Goal: Transaction & Acquisition: Purchase product/service

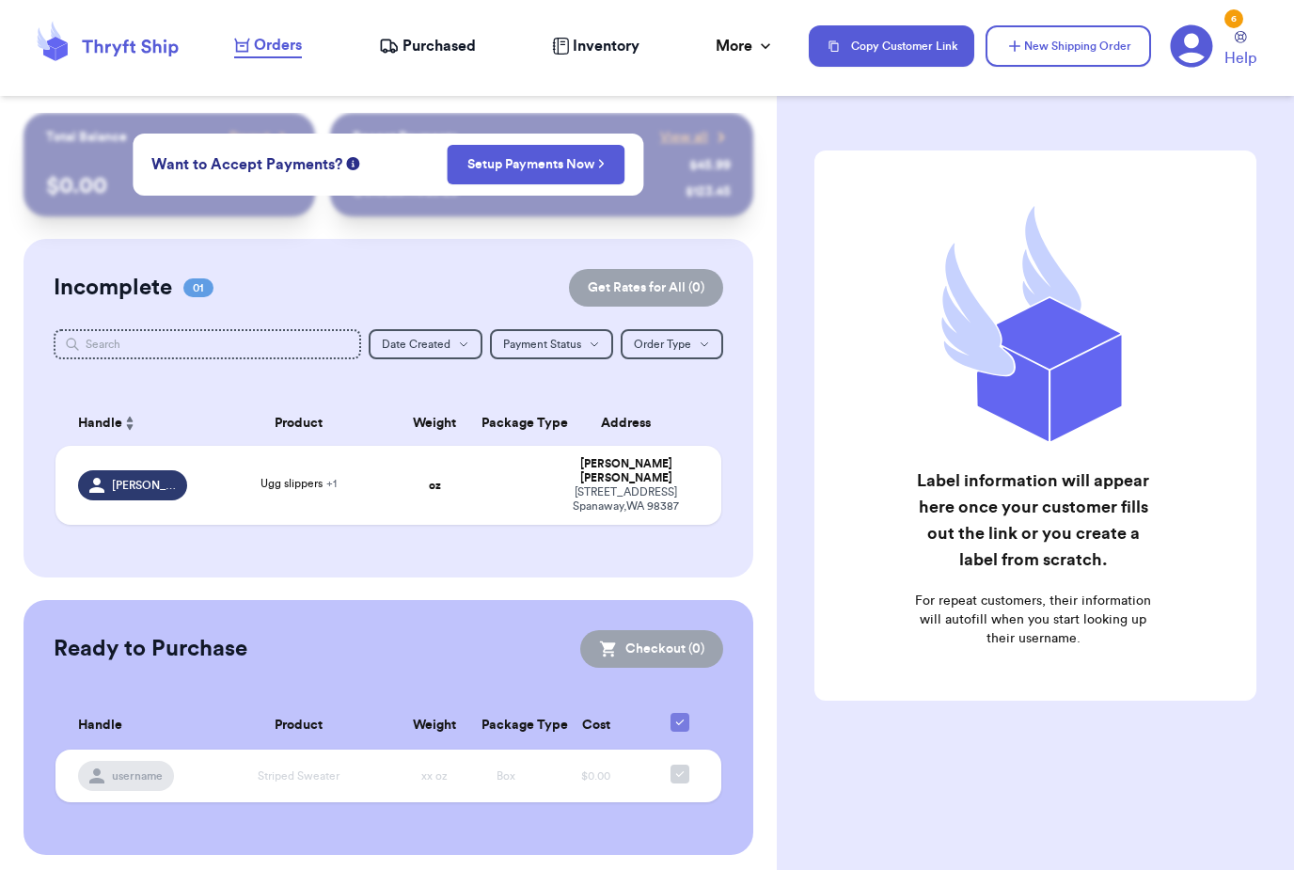
click at [1102, 29] on button "New Shipping Order" at bounding box center [1069, 45] width 166 height 41
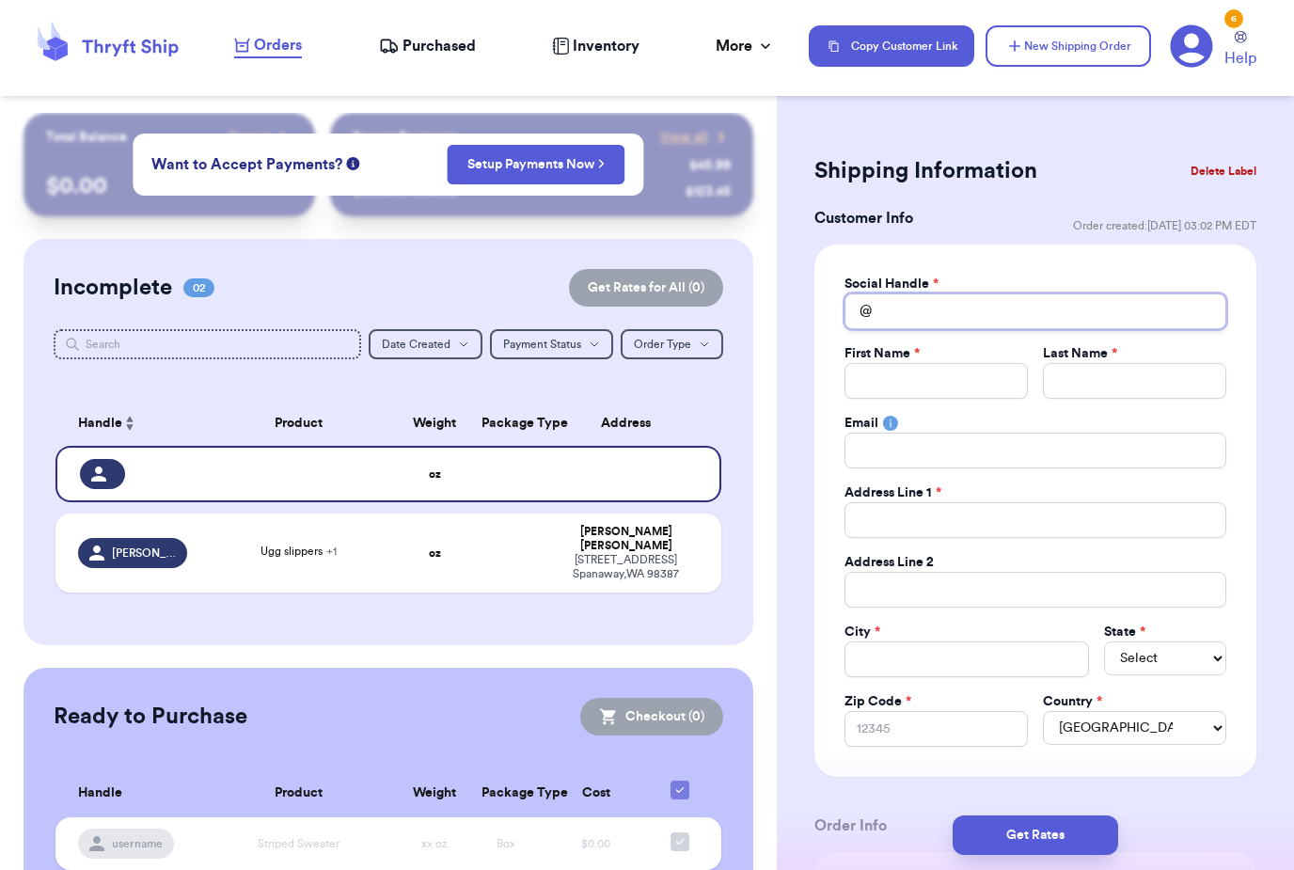
click at [1017, 310] on input "Total Amount Paid" at bounding box center [1035, 311] width 382 height 36
type input "B"
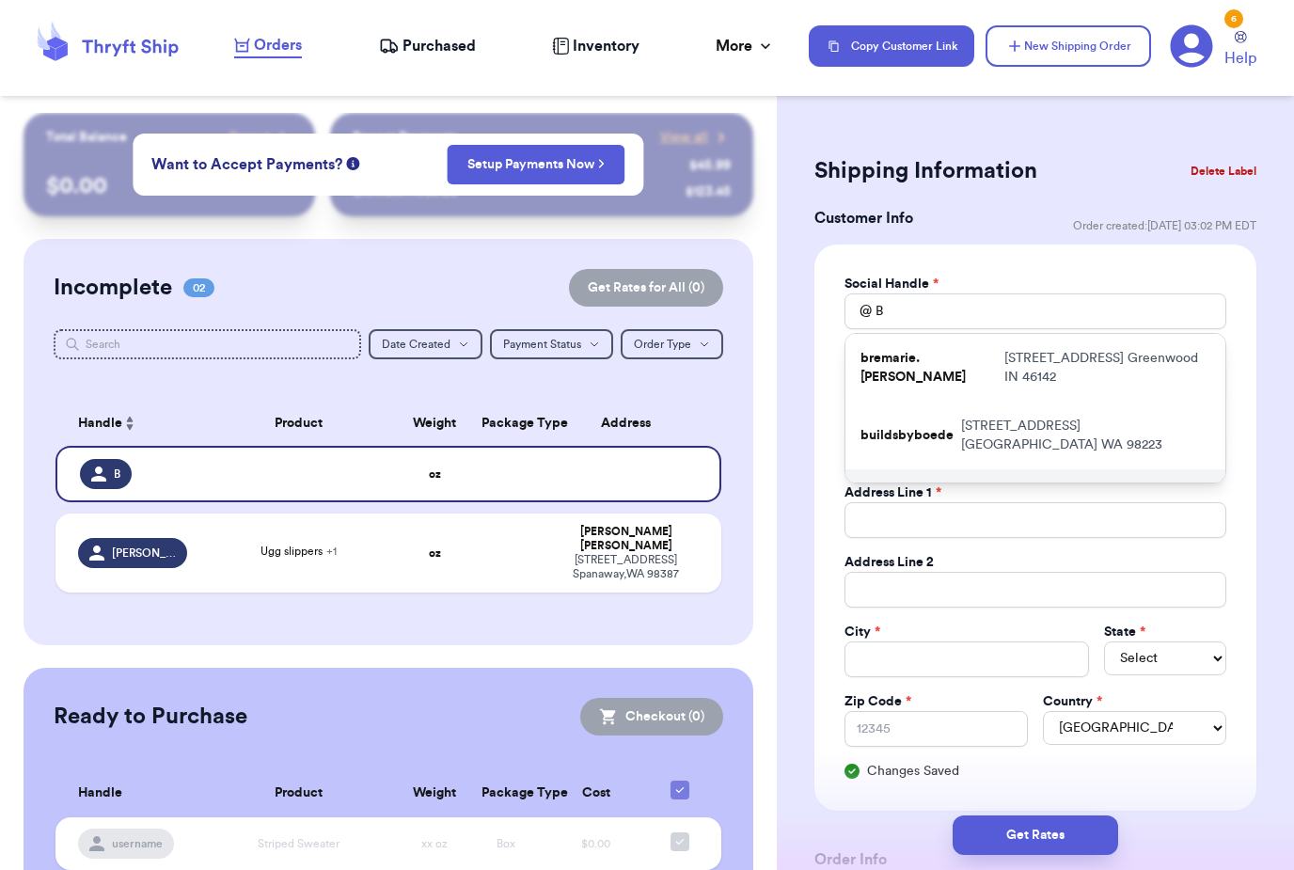
click at [978, 484] on p "[STREET_ADDRESS]" at bounding box center [1091, 503] width 237 height 38
type input "Belle.[PERSON_NAME]"
type input "Belle"
type input "[PERSON_NAME]"
type input "[STREET_ADDRESS]"
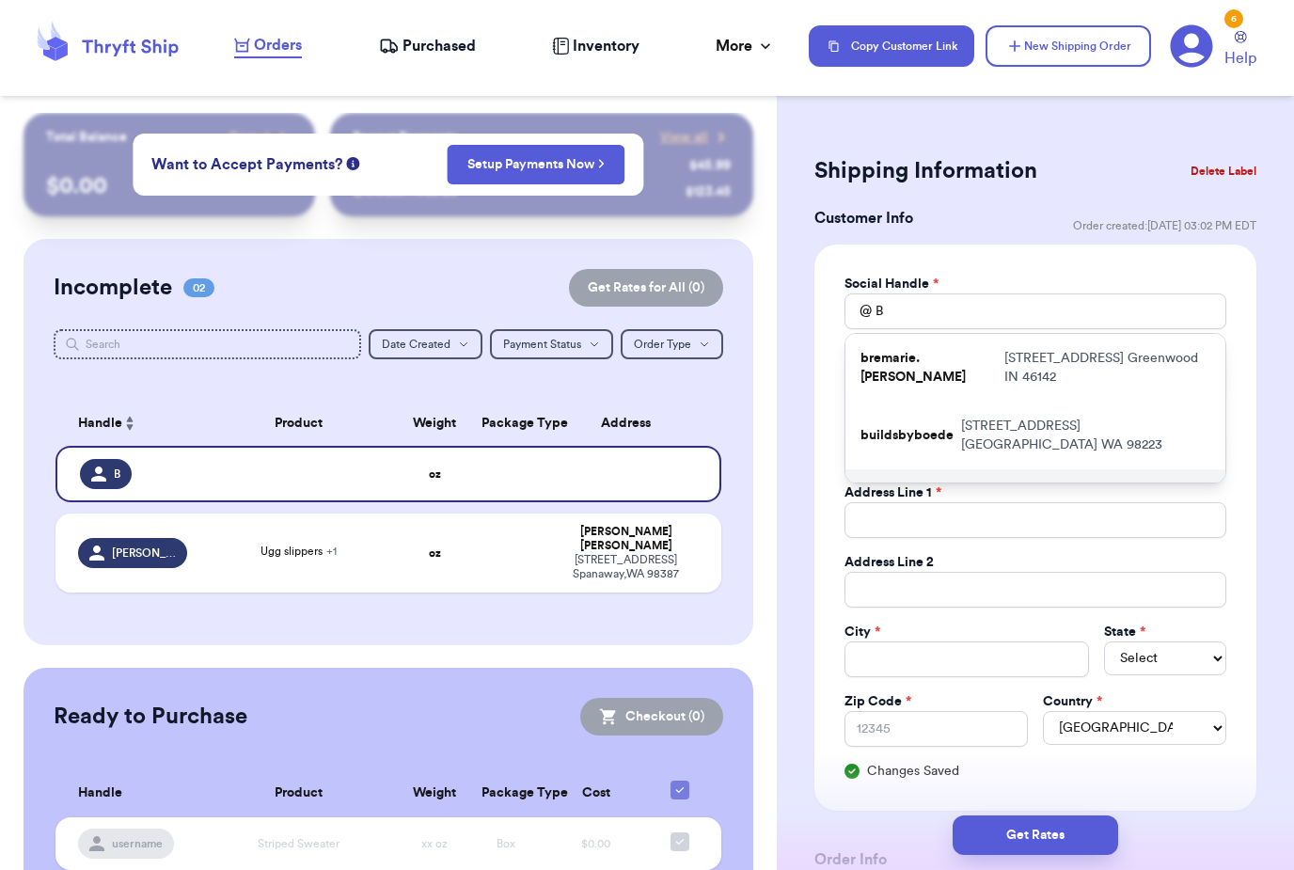
type input "[GEOGRAPHIC_DATA]"
select select "WI"
type input "53222"
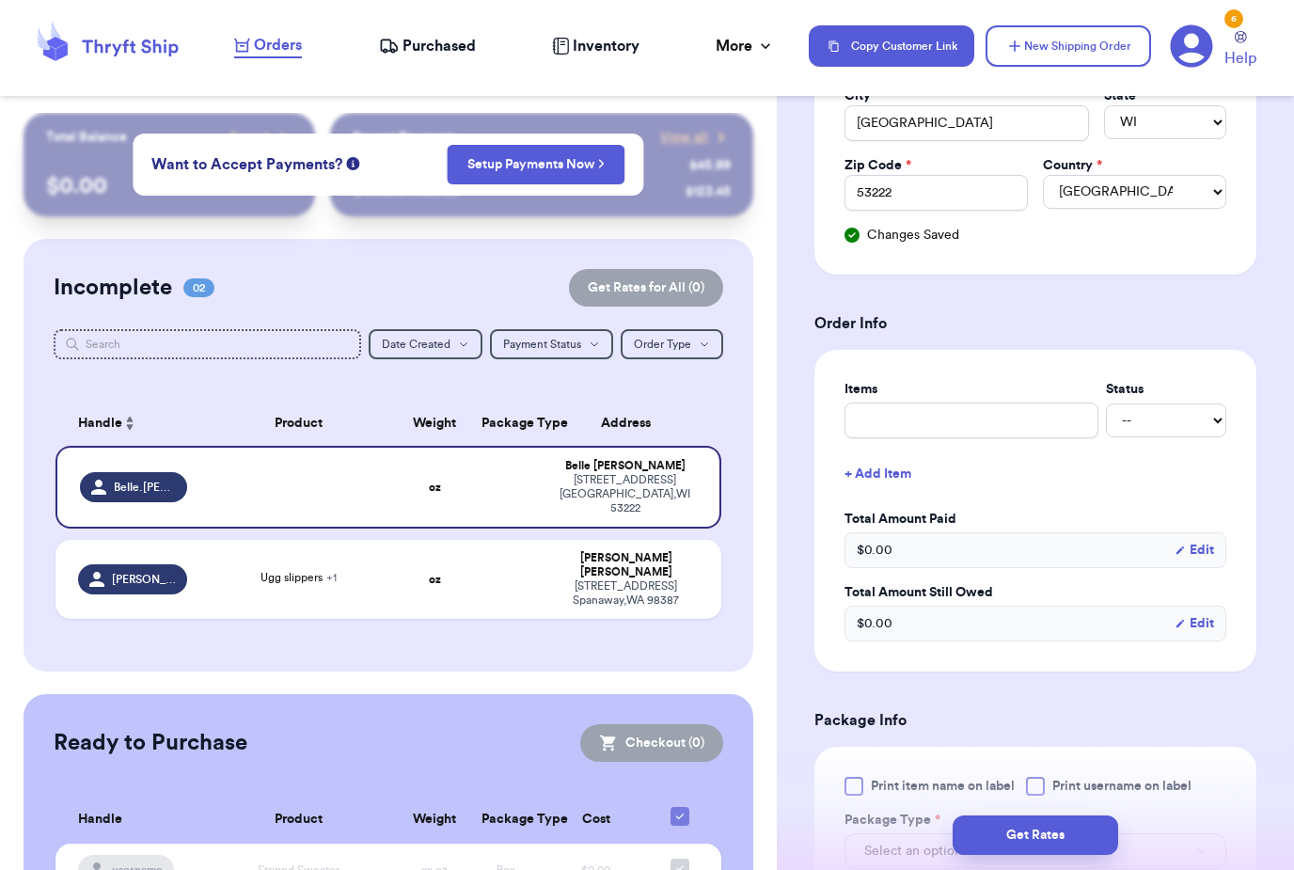
scroll to position [544, 0]
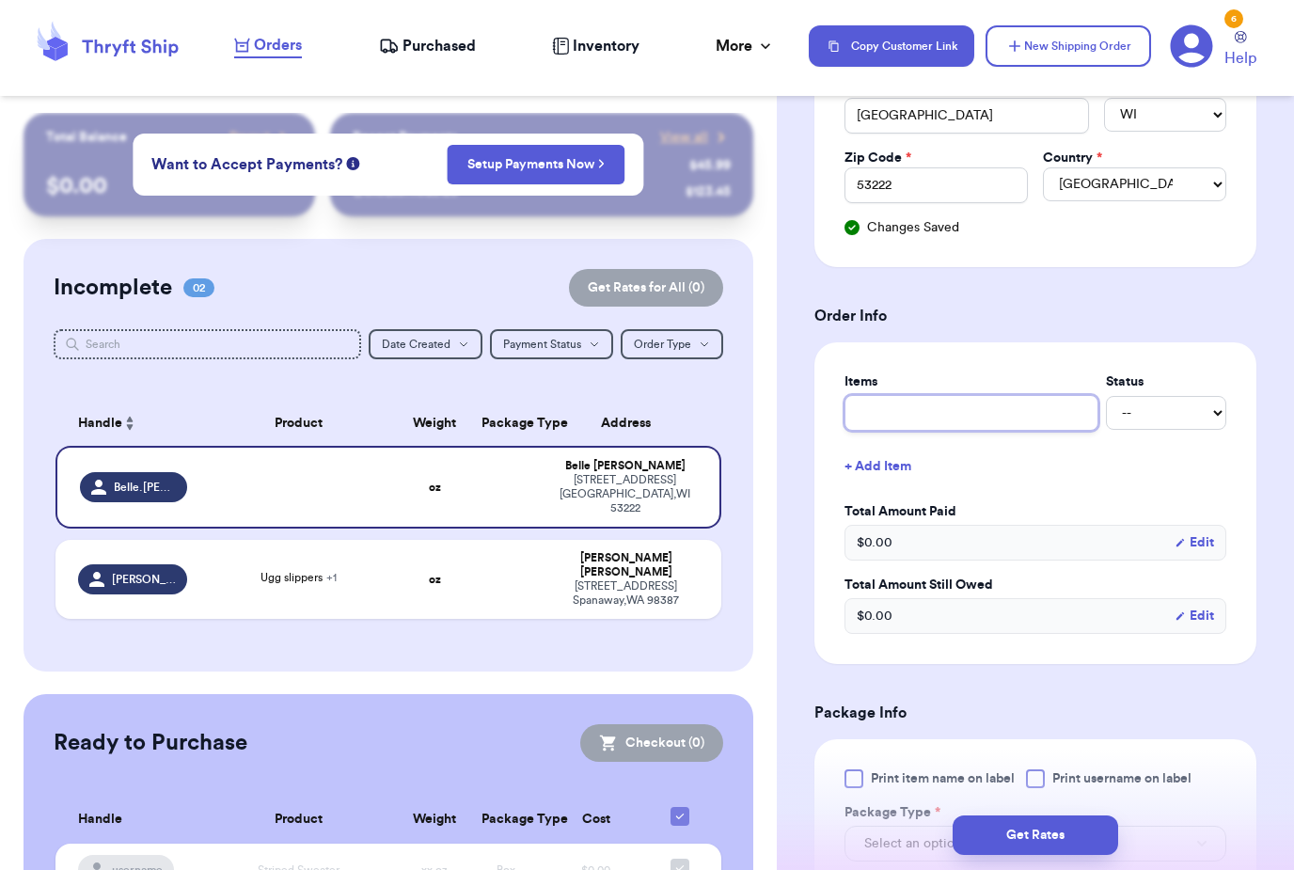
click at [1017, 414] on input "text" at bounding box center [971, 413] width 254 height 36
type input "P"
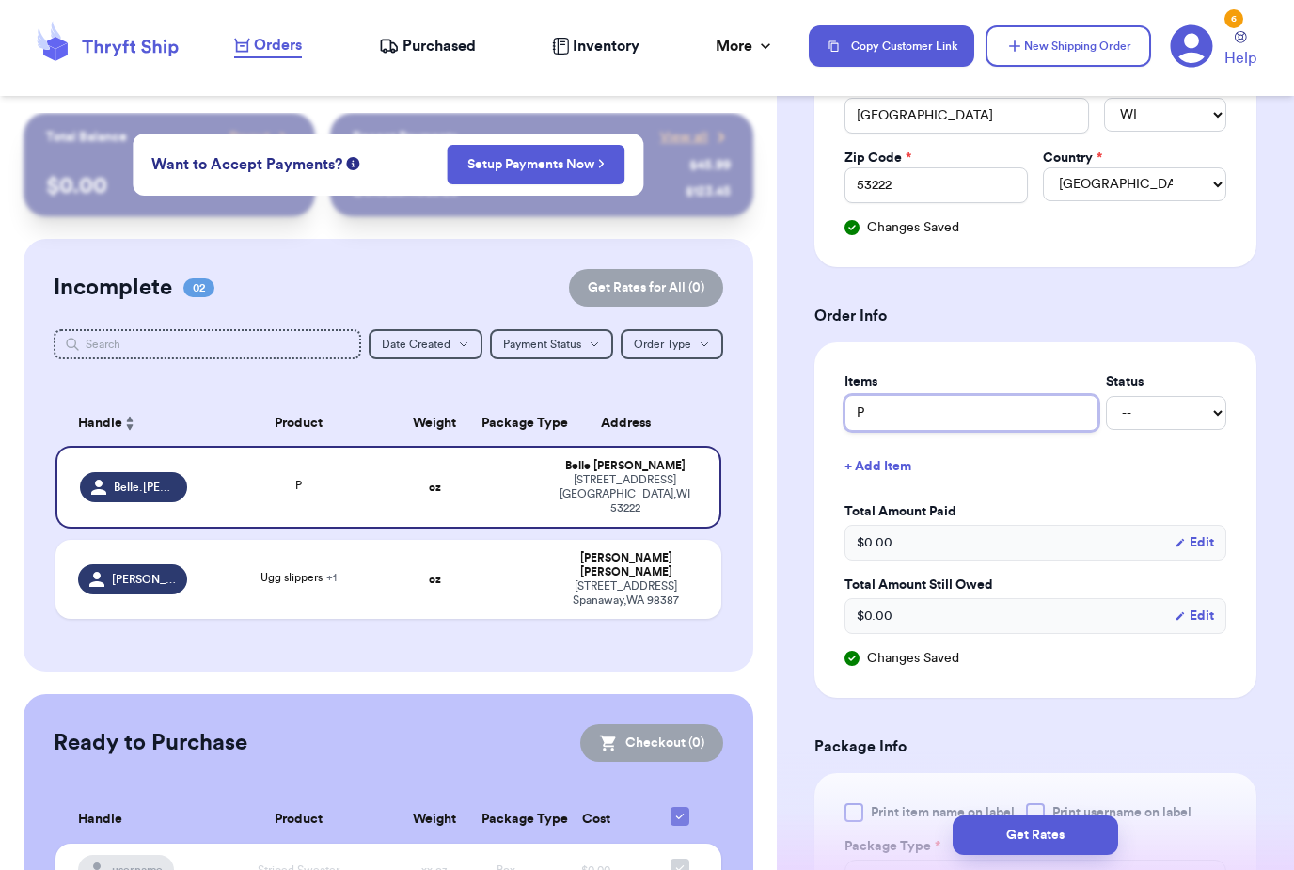
type input "PA"
type input "PAT"
type input "PATT"
type input "[PERSON_NAME]"
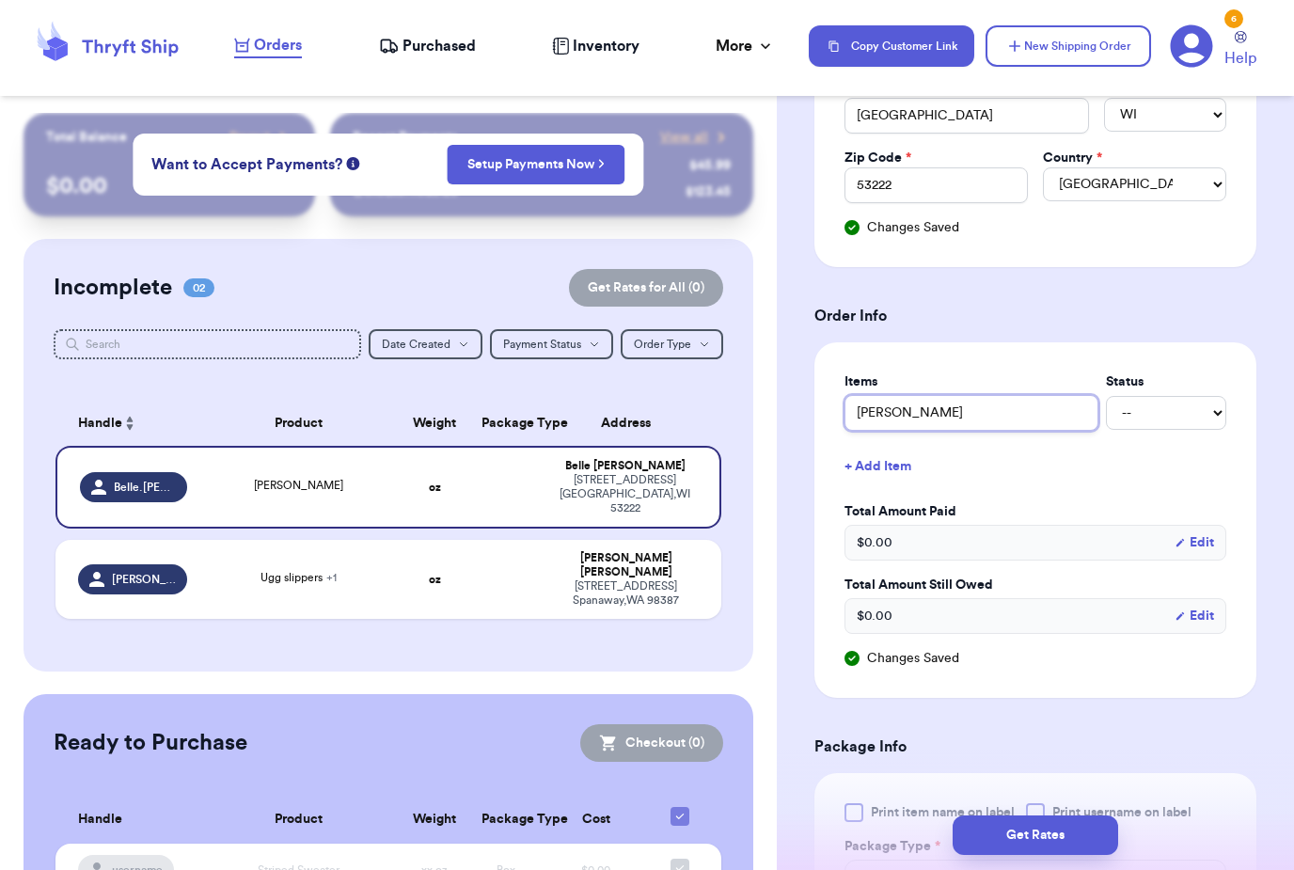
type input "[PERSON_NAME]"
type input "[PERSON_NAME] this"
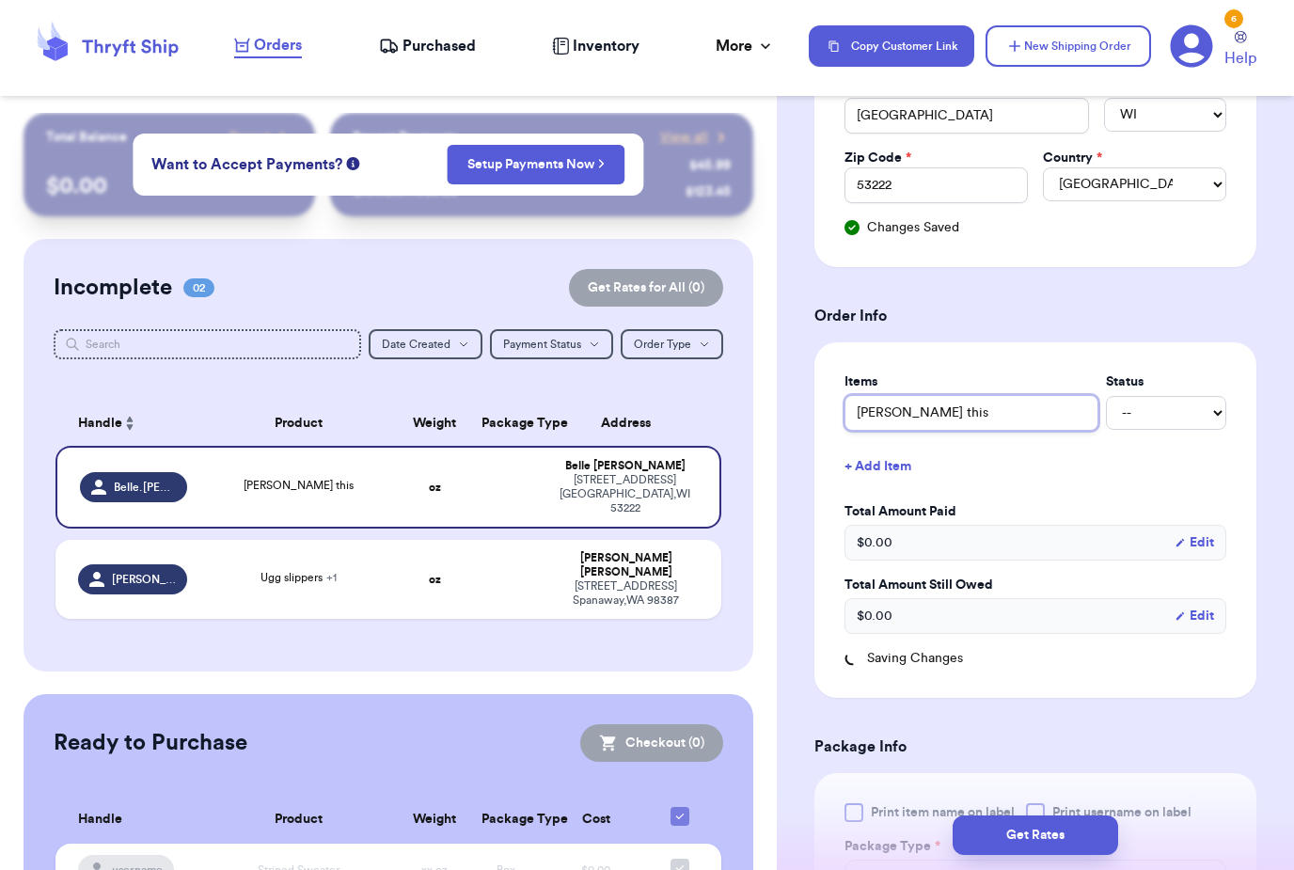
type input "[PERSON_NAME] this t"
type input "[PERSON_NAME] this ti"
type input "[PERSON_NAME] this [PERSON_NAME]"
type input "[PERSON_NAME] this time"
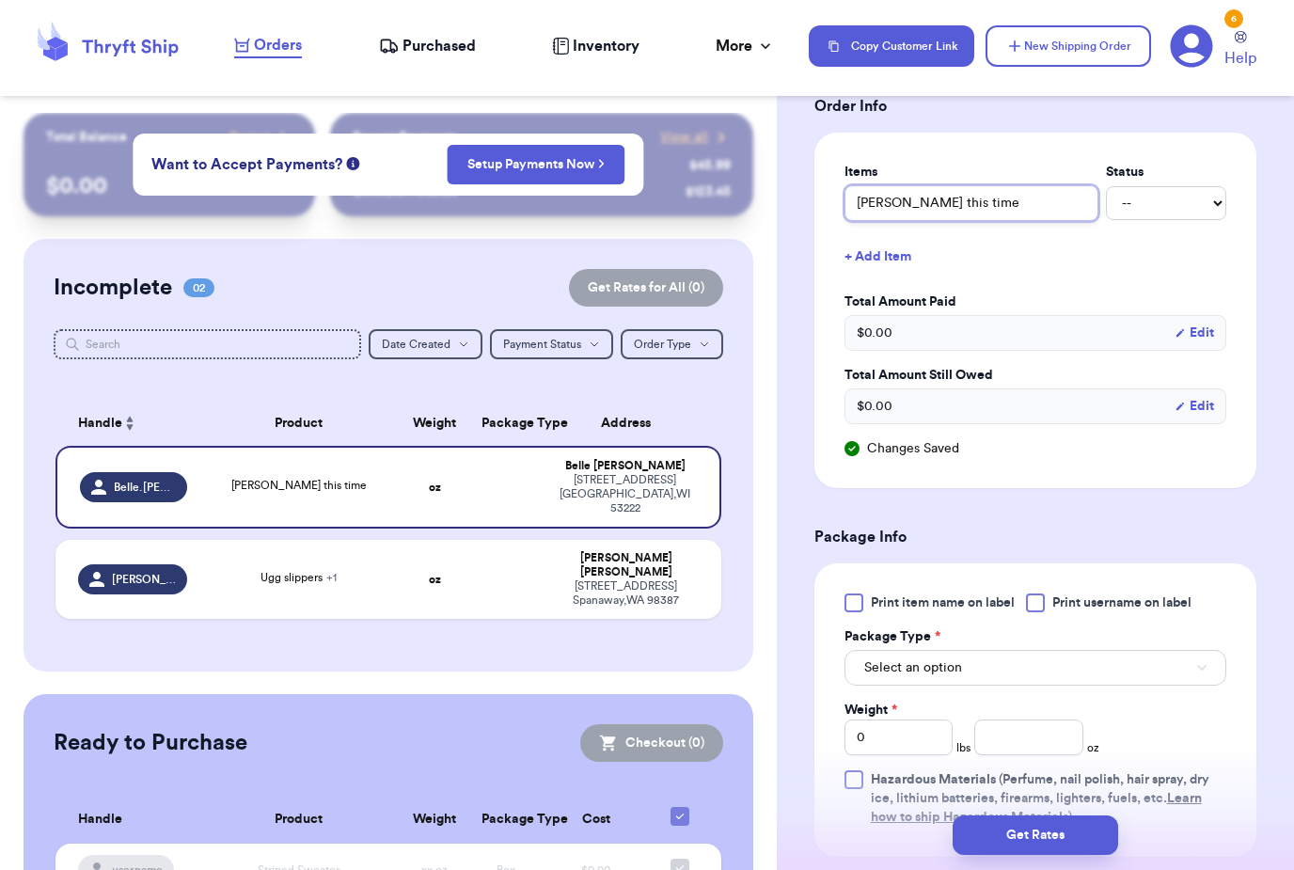
scroll to position [1036, 0]
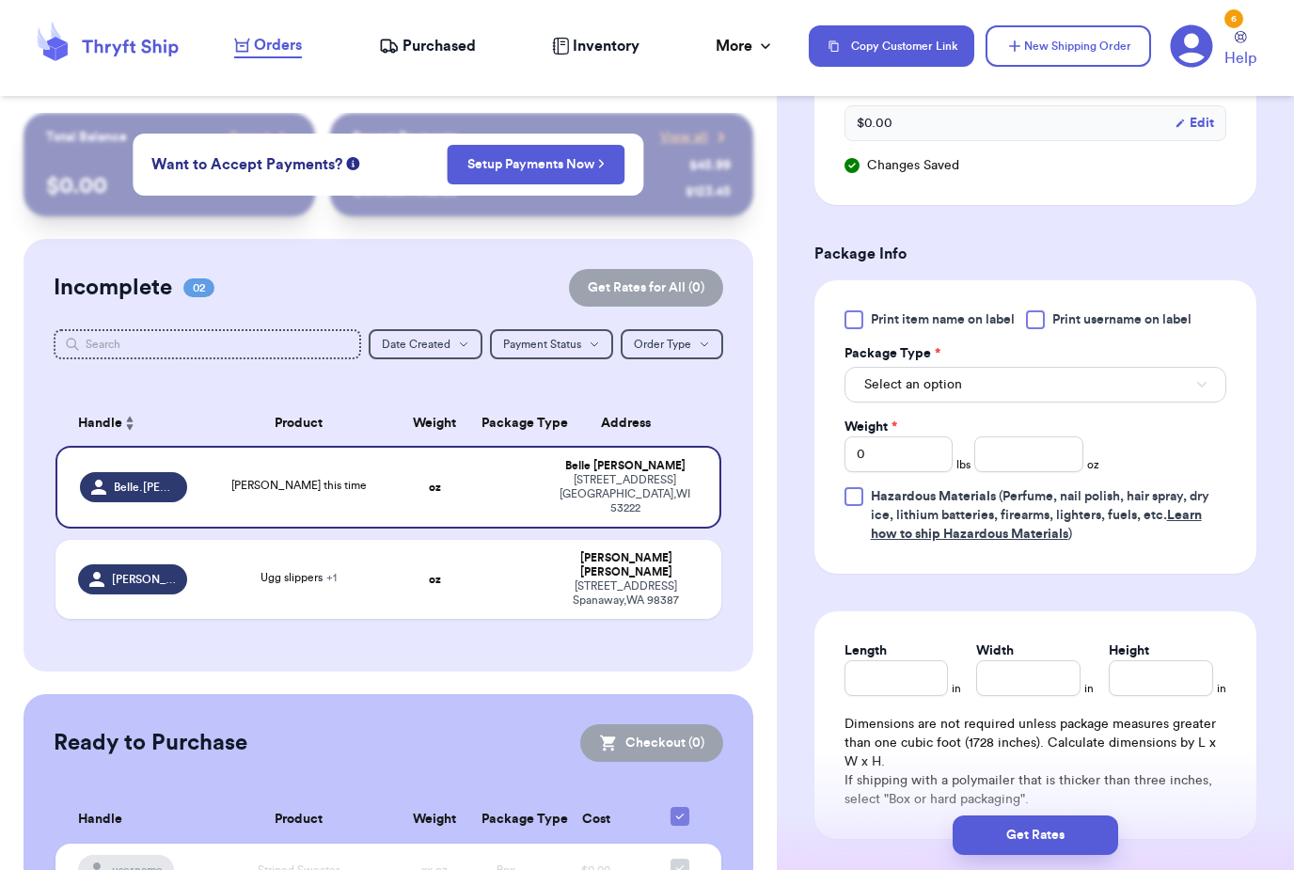
type input "[PERSON_NAME] this time"
click at [989, 328] on span "Print item name on label" at bounding box center [943, 319] width 144 height 19
click at [0, 0] on input "Print item name on label" at bounding box center [0, 0] width 0 height 0
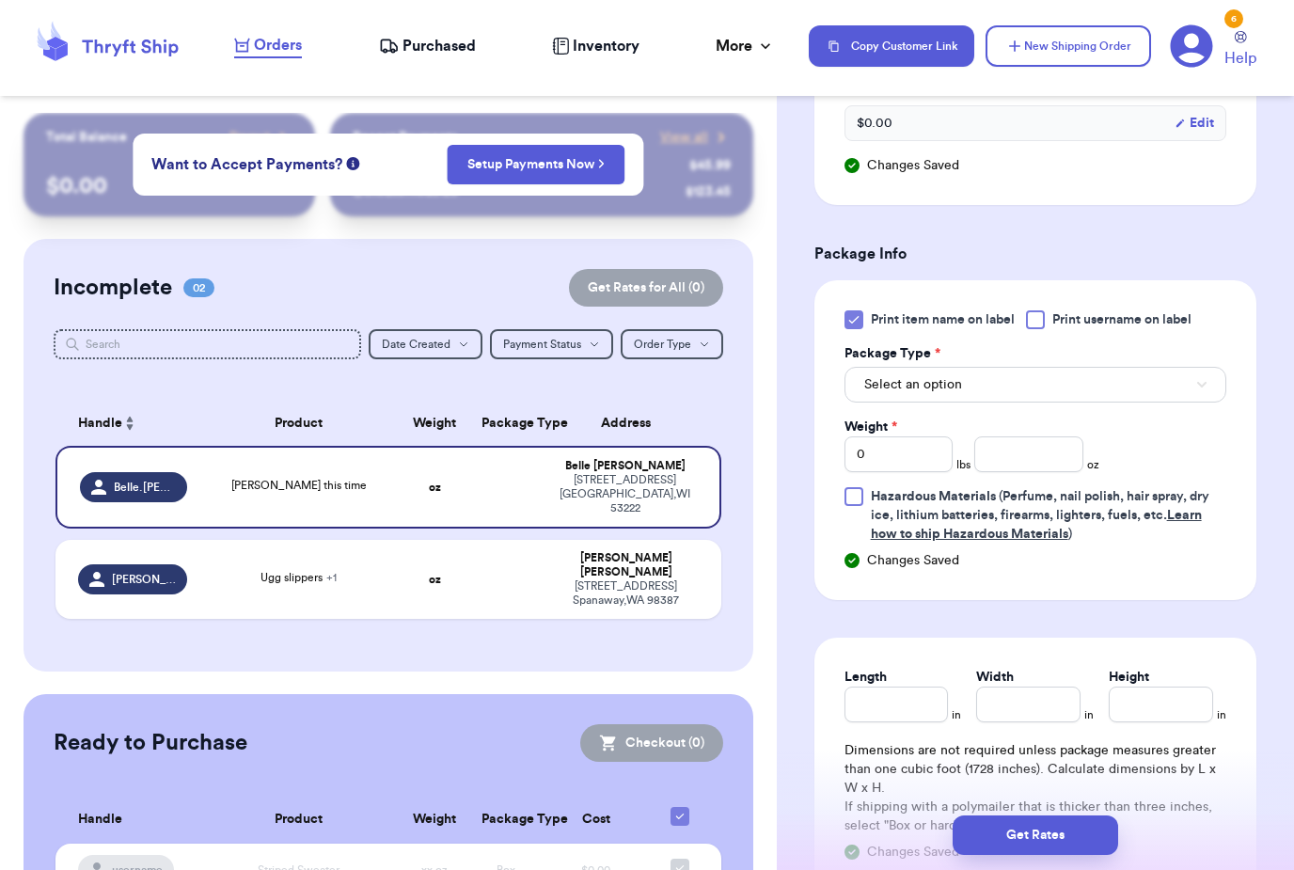
click at [1114, 325] on span "Print username on label" at bounding box center [1121, 319] width 139 height 19
click at [0, 0] on input "Print username on label" at bounding box center [0, 0] width 0 height 0
click at [1035, 437] on input "number" at bounding box center [1028, 454] width 108 height 36
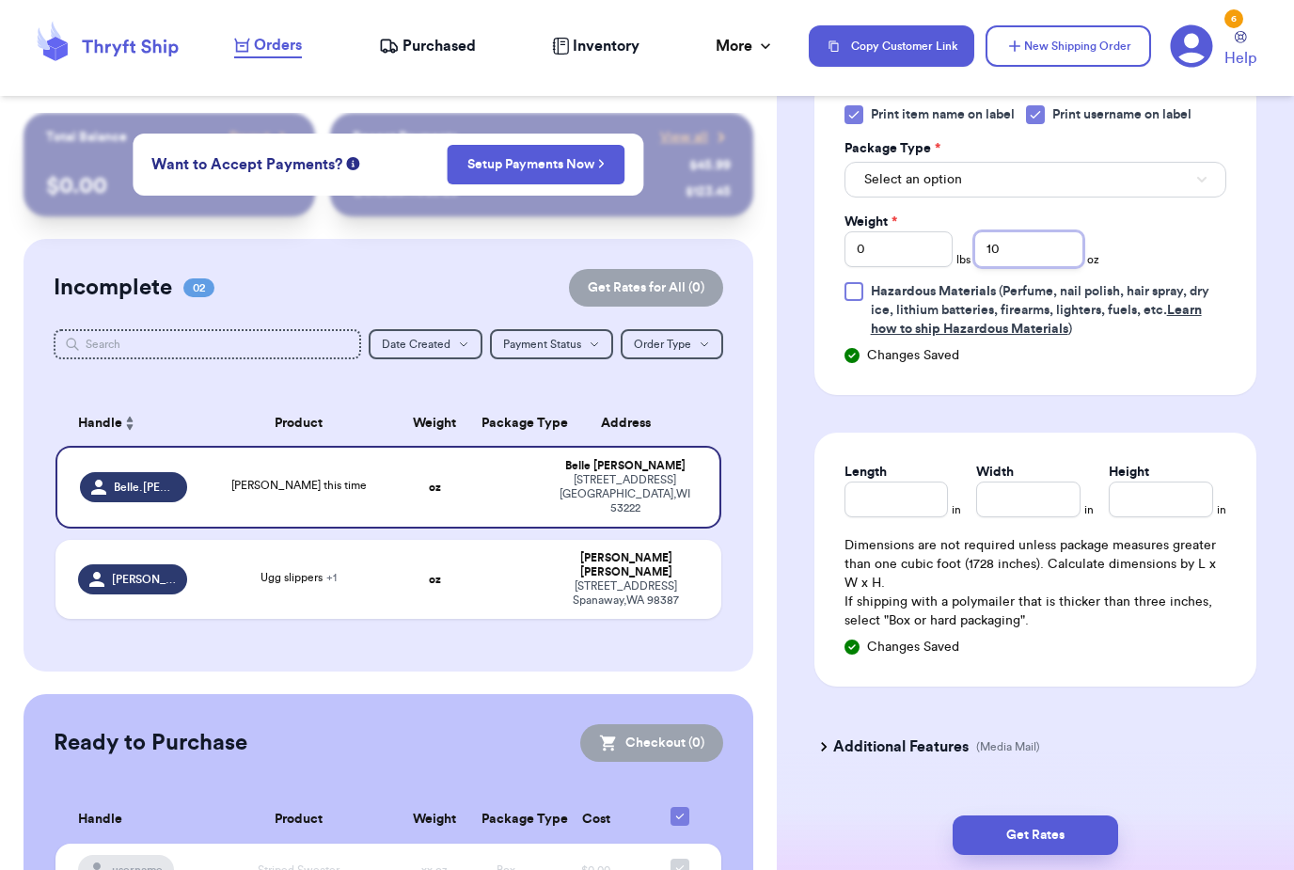
scroll to position [1160, 0]
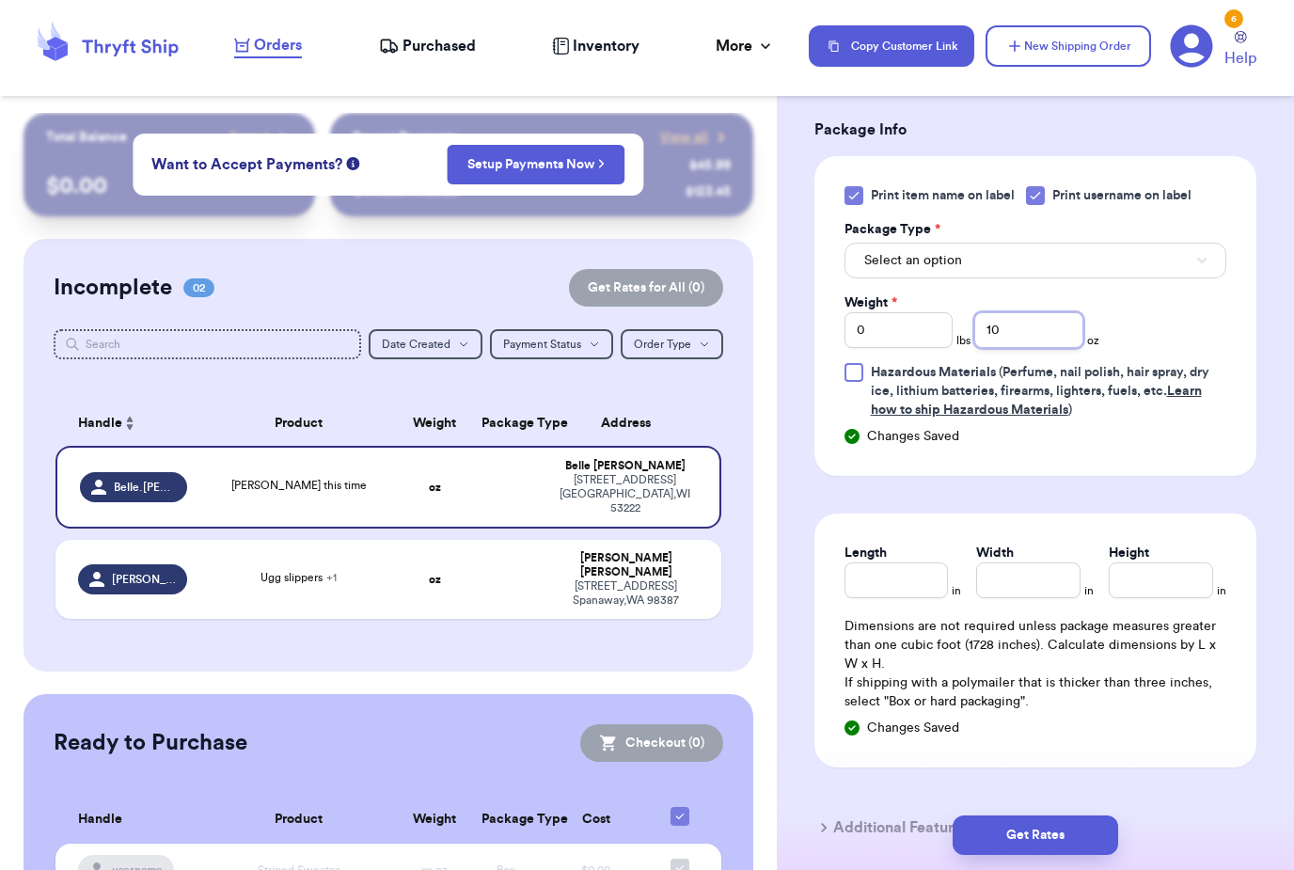
type input "10"
click at [1010, 252] on button "Select an option" at bounding box center [1035, 261] width 382 height 36
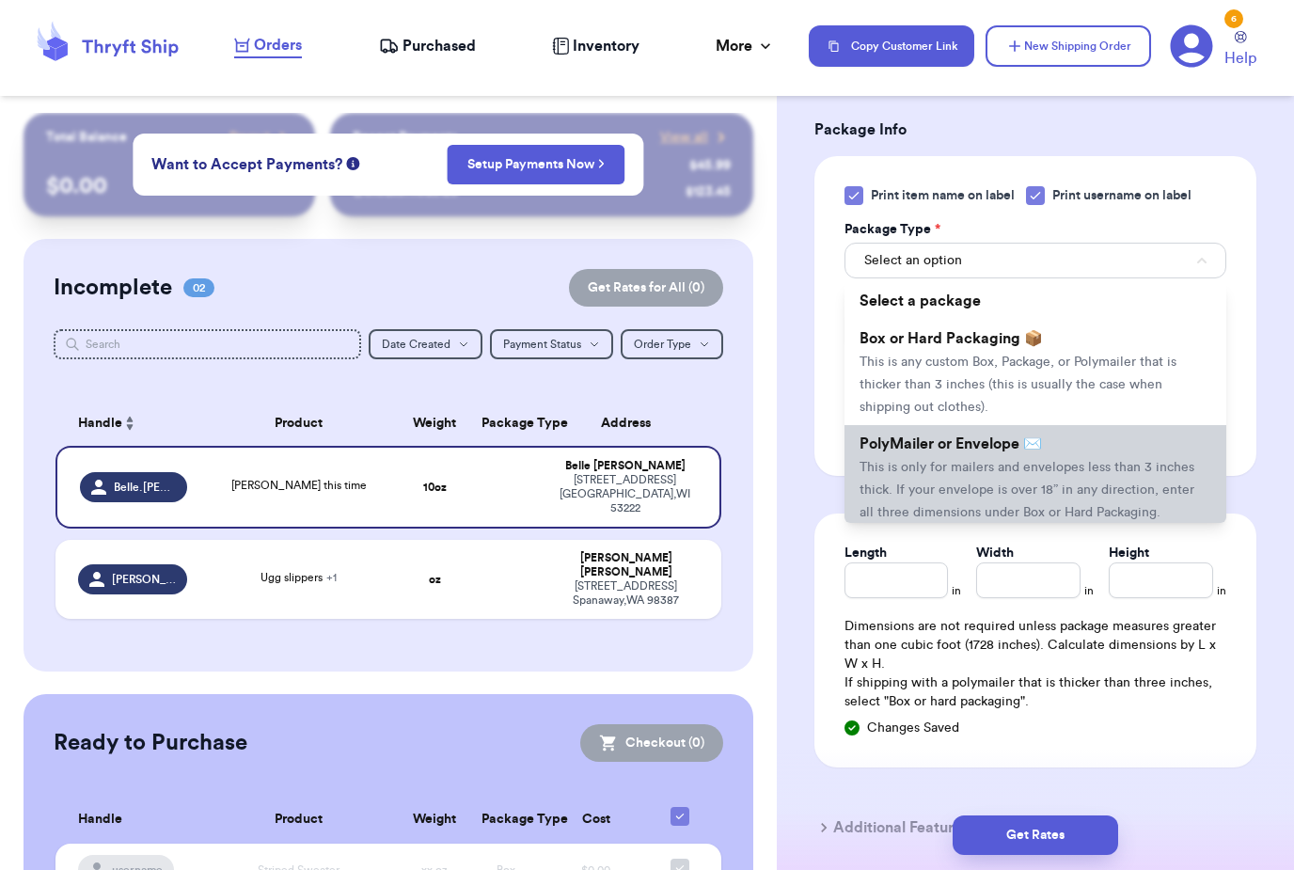
click at [993, 478] on li "PolyMailer or Envelope ✉️ This is only for mailers and envelopes less than 3 in…" at bounding box center [1035, 477] width 382 height 105
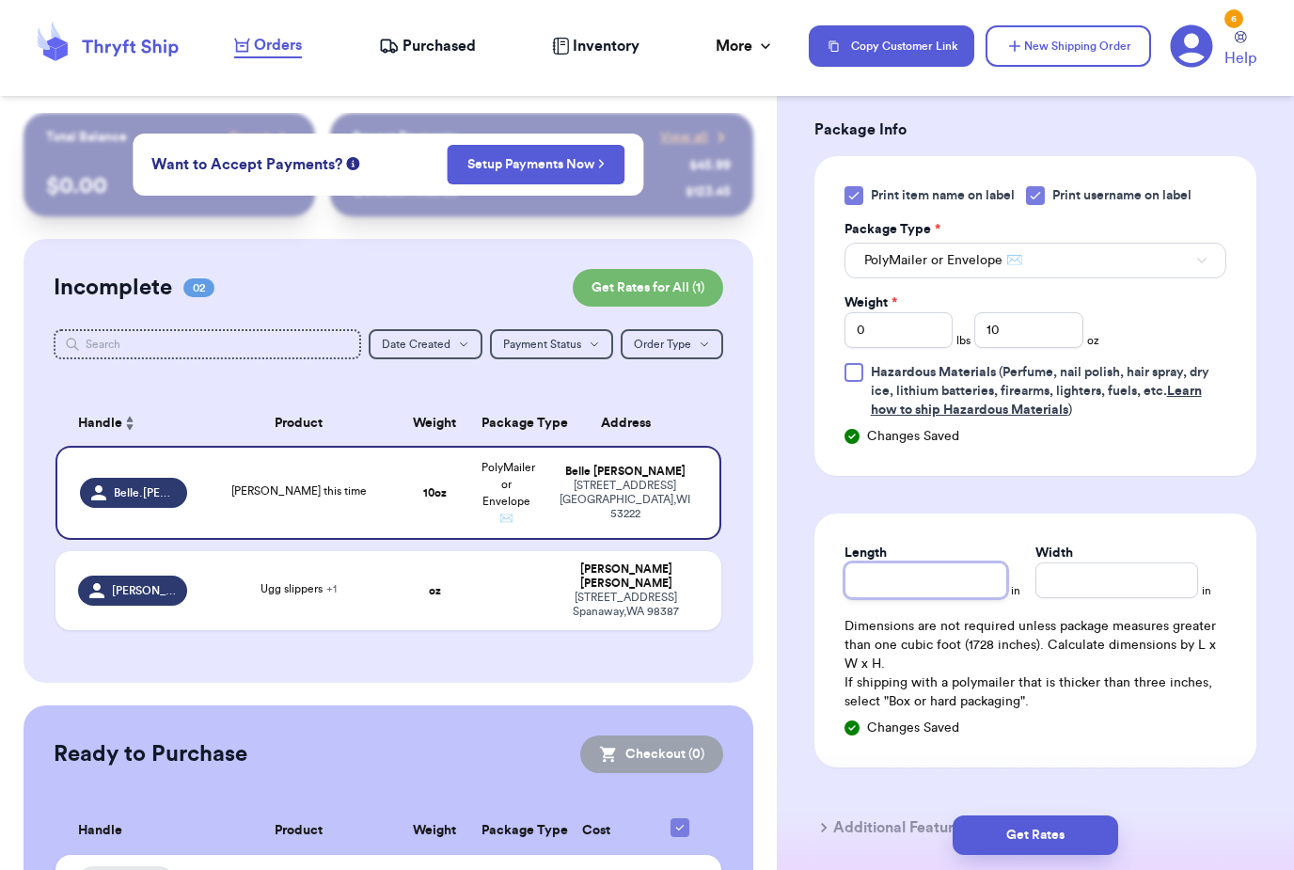
click at [955, 576] on input "Length" at bounding box center [925, 580] width 163 height 36
type input "12"
click at [1105, 595] on input "Width *" at bounding box center [1116, 580] width 163 height 36
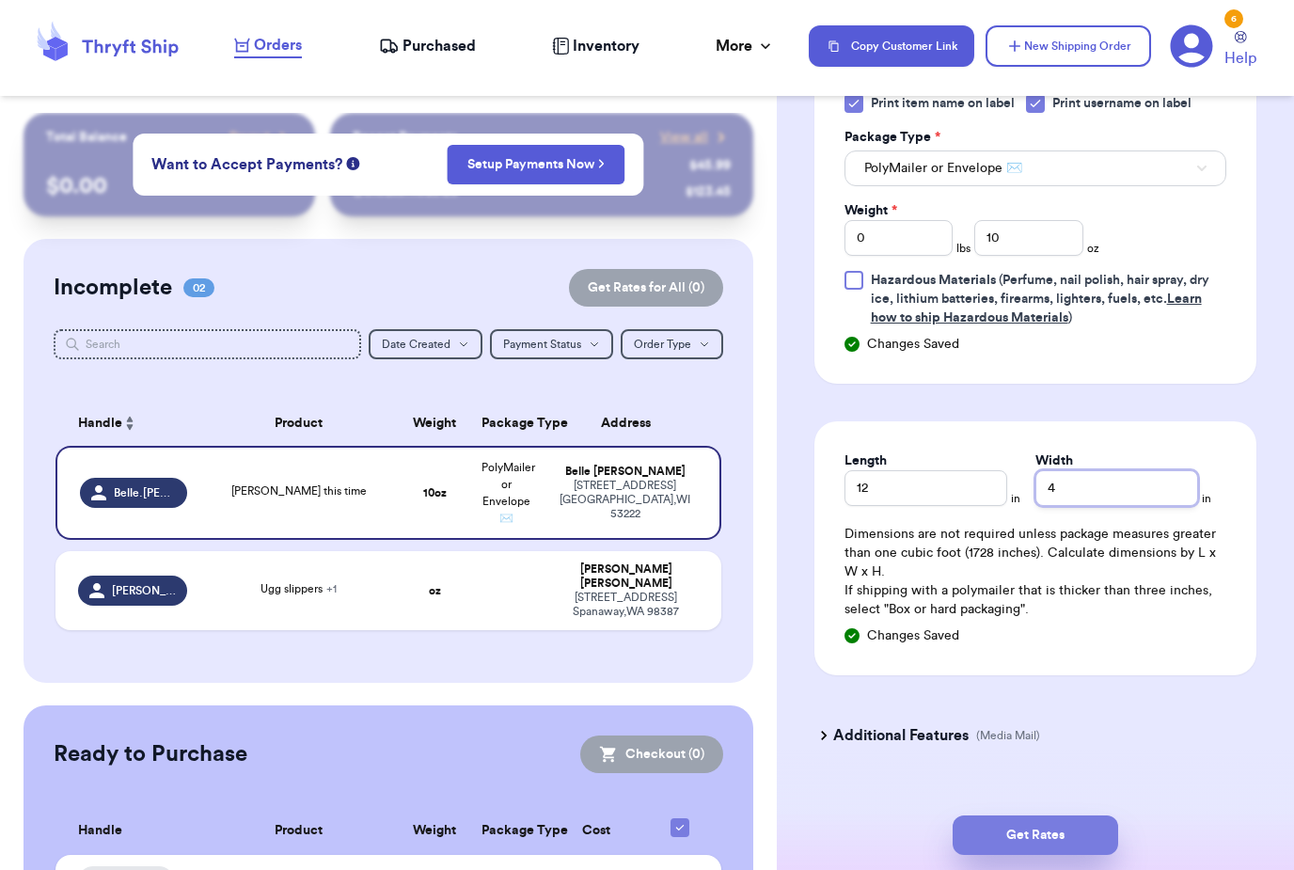
type input "4"
click at [1097, 815] on button "Get Rates" at bounding box center [1036, 834] width 166 height 39
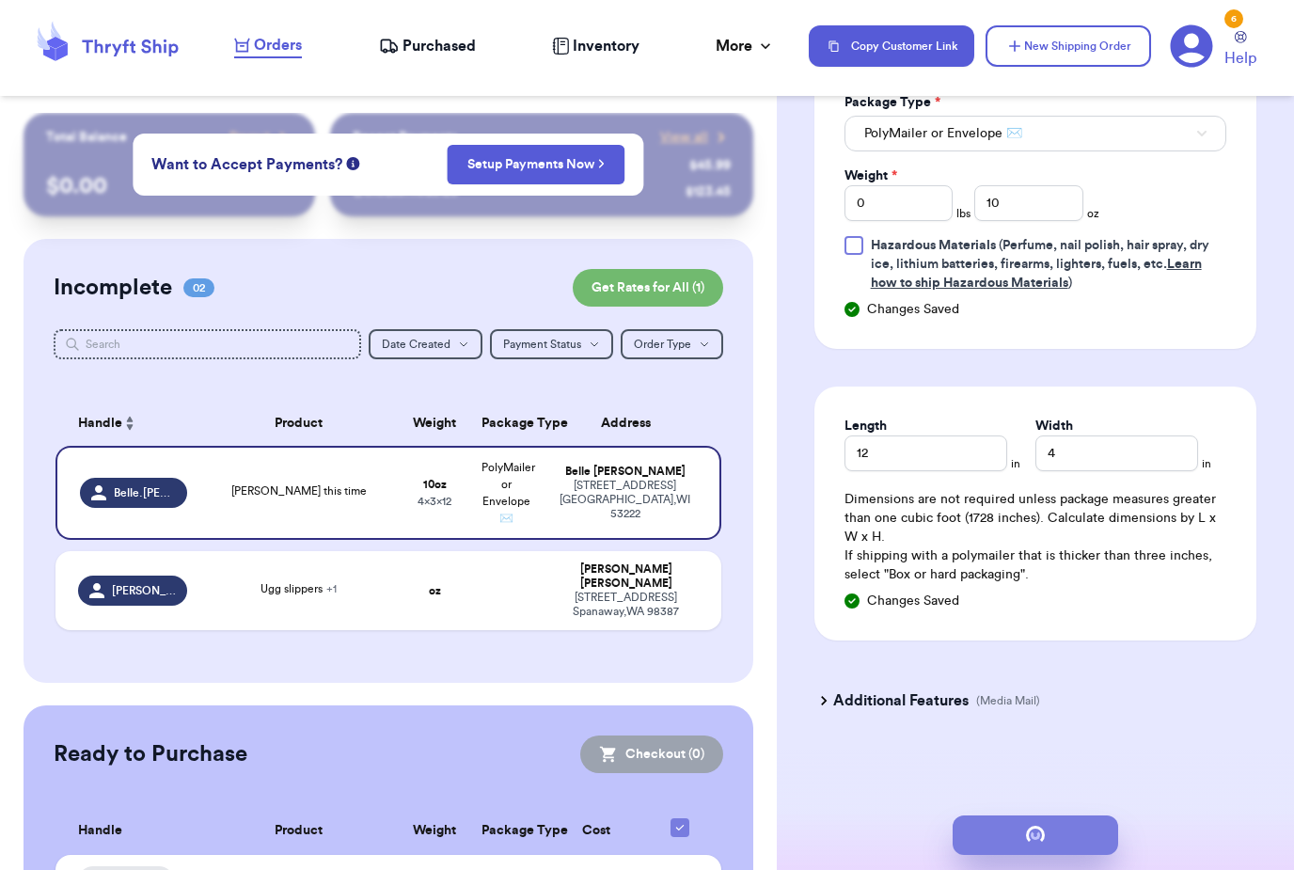
scroll to position [0, 0]
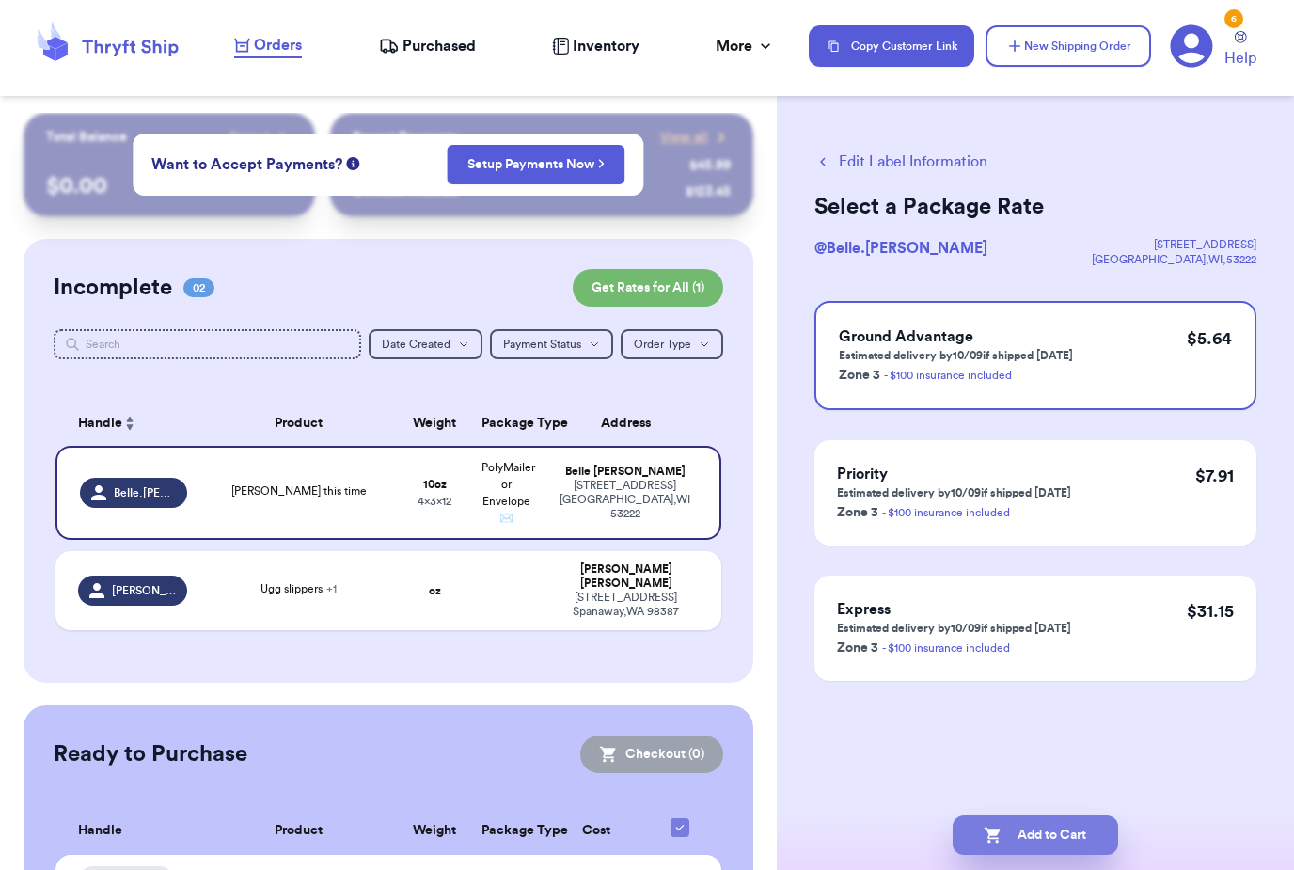
click at [1052, 815] on button "Add to Cart" at bounding box center [1036, 834] width 166 height 39
checkbox input "true"
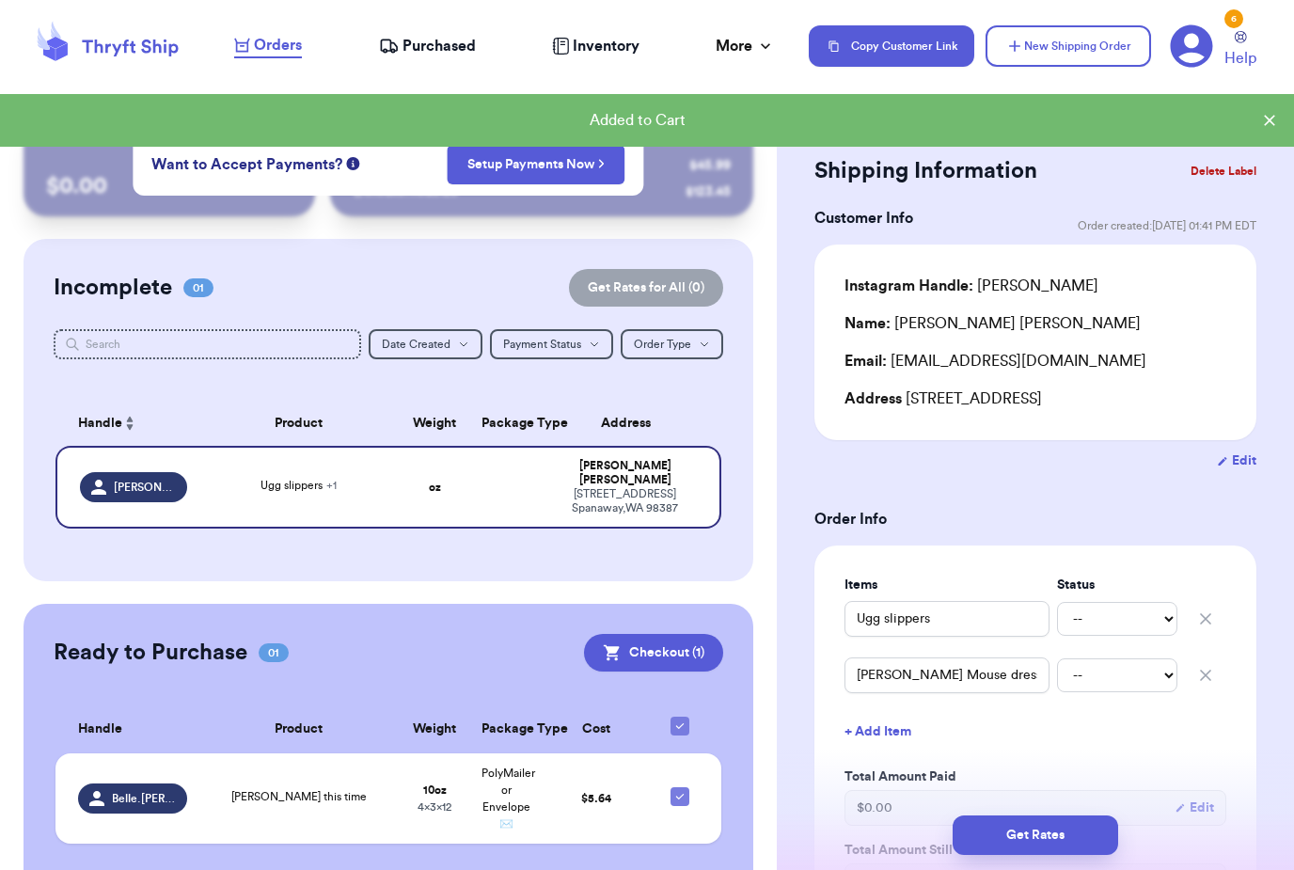
scroll to position [60, 0]
click at [674, 634] on button "Checkout ( 1 )" at bounding box center [653, 653] width 139 height 38
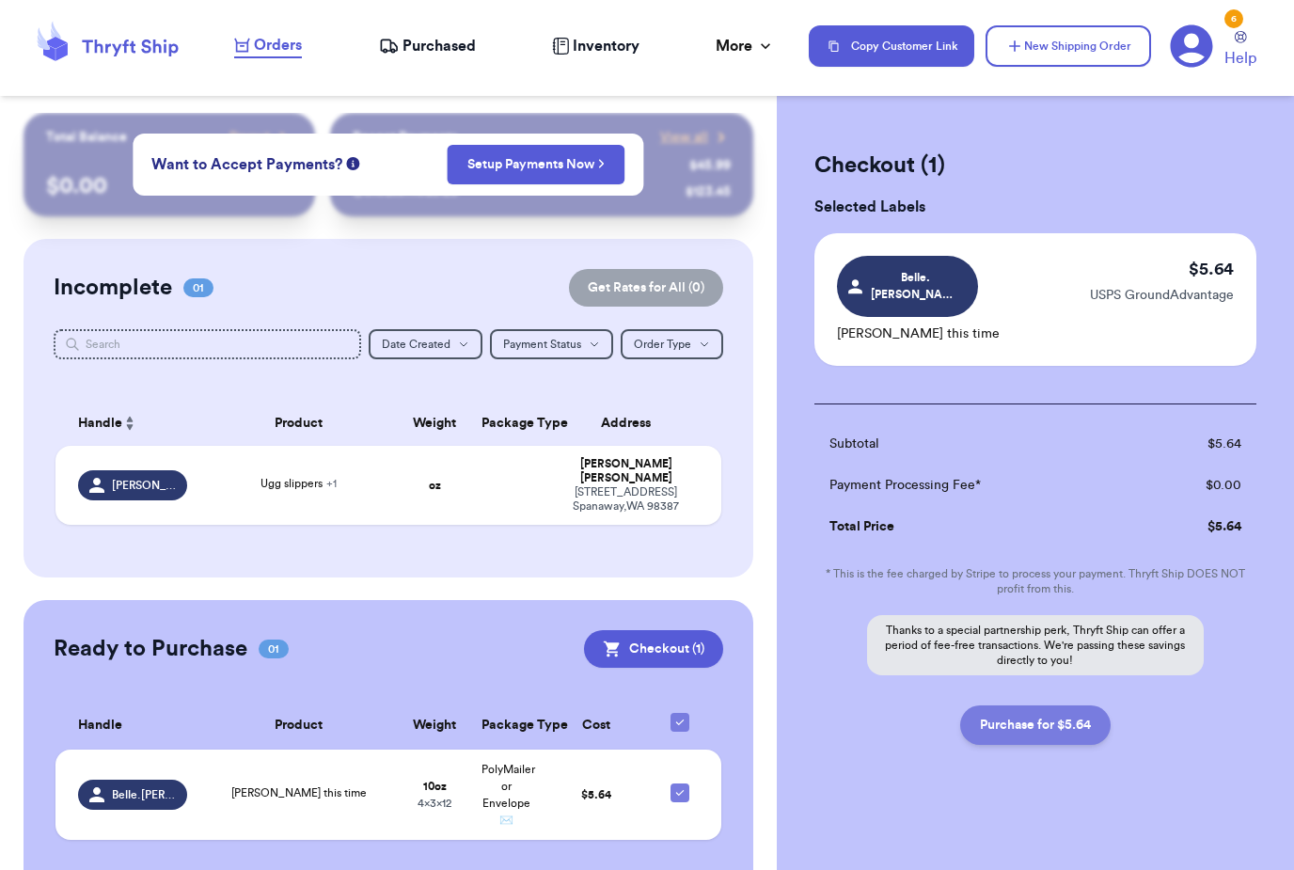
click at [1050, 705] on button "Purchase for $5.64" at bounding box center [1035, 724] width 150 height 39
checkbox input "false"
checkbox input "true"
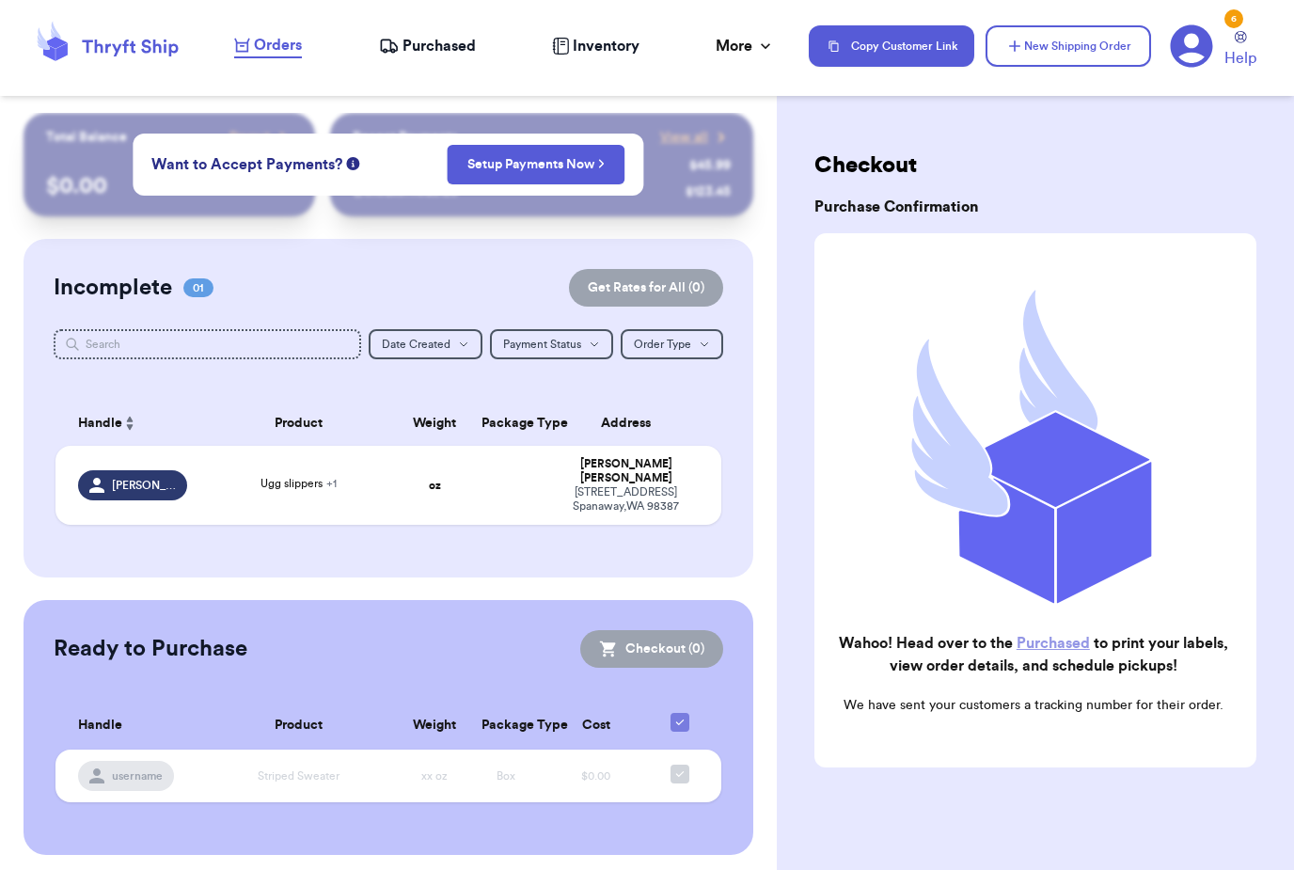
click at [433, 44] on span "Purchased" at bounding box center [438, 46] width 73 height 23
